Goal: Download file/media

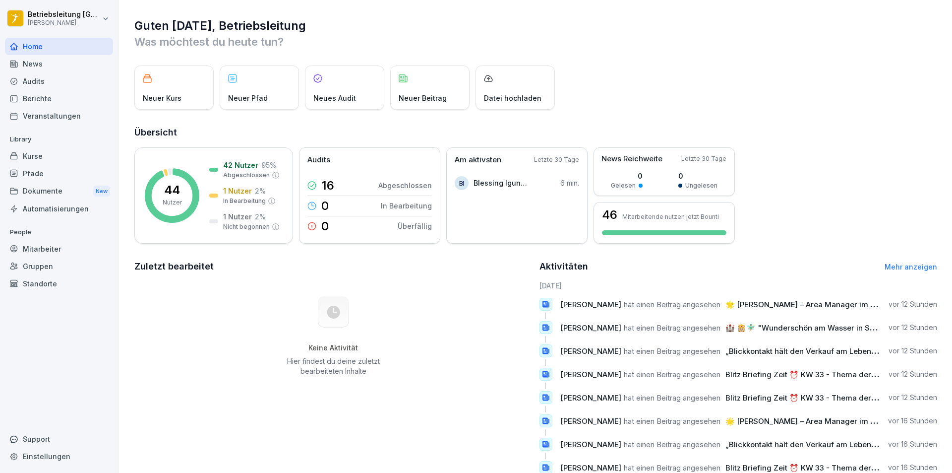
click at [18, 65] on div "News" at bounding box center [59, 63] width 108 height 17
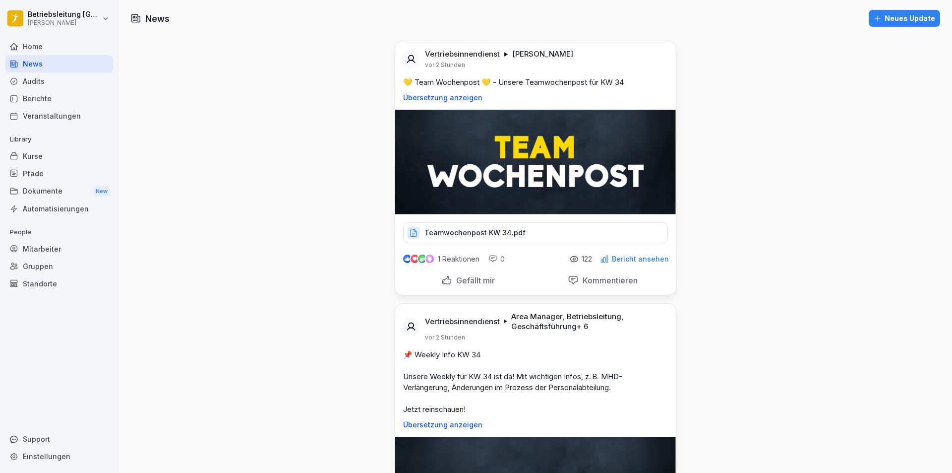
click at [35, 44] on div "Home" at bounding box center [59, 46] width 108 height 17
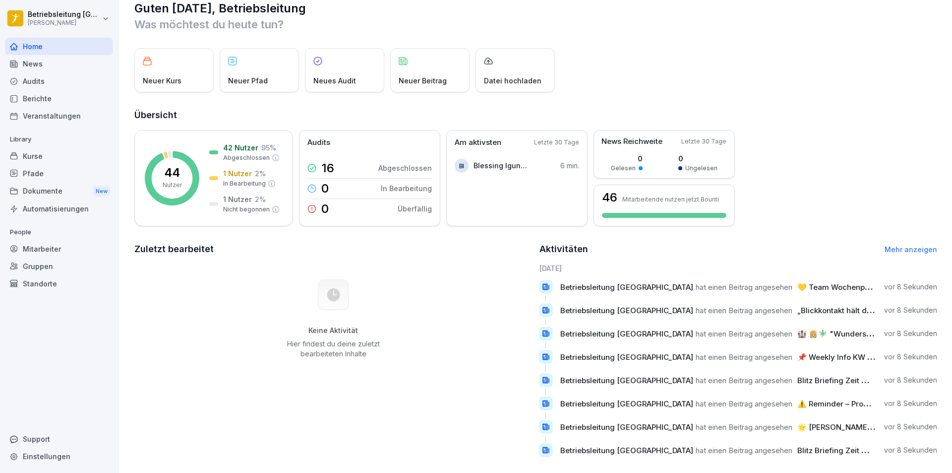
scroll to position [34, 0]
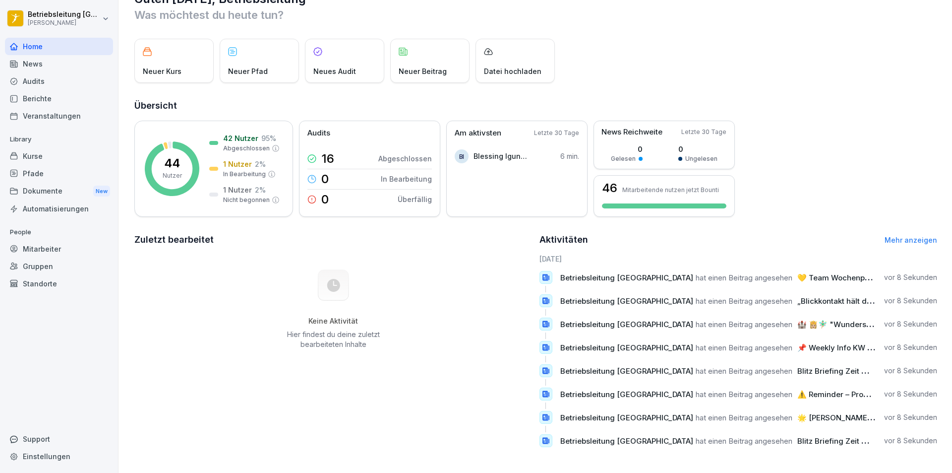
click at [50, 61] on div "News" at bounding box center [59, 63] width 108 height 17
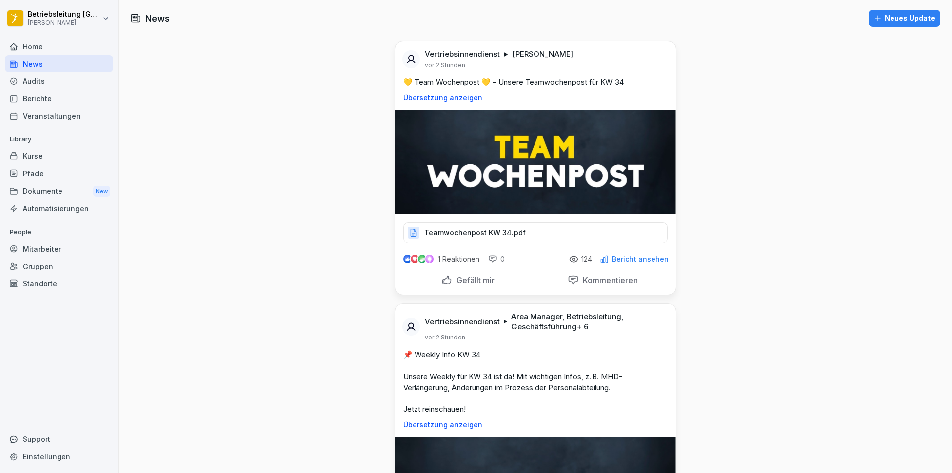
click at [499, 230] on p "Teamwochenpost KW 34.pdf" at bounding box center [475, 233] width 101 height 10
